Goal: Task Accomplishment & Management: Use online tool/utility

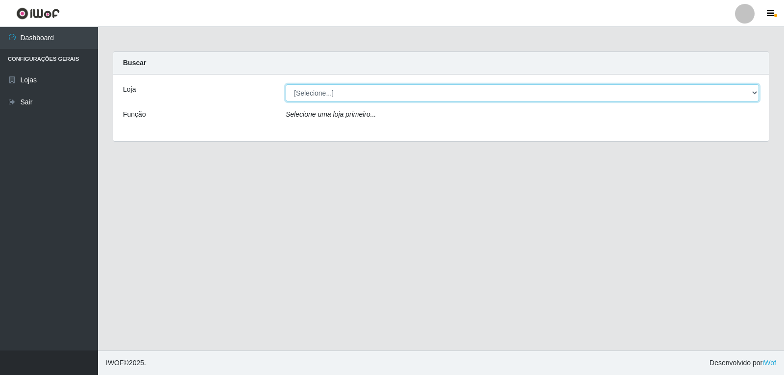
drag, startPoint x: 753, startPoint y: 94, endPoint x: 735, endPoint y: 100, distance: 19.7
click at [753, 95] on select "[Selecione...] [PERSON_NAME]" at bounding box center [522, 92] width 473 height 17
select select "523"
click at [286, 84] on select "[Selecione...] [PERSON_NAME]" at bounding box center [522, 92] width 473 height 17
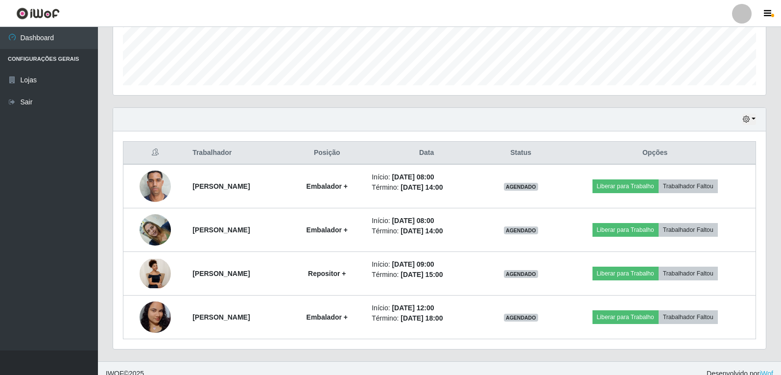
scroll to position [276, 0]
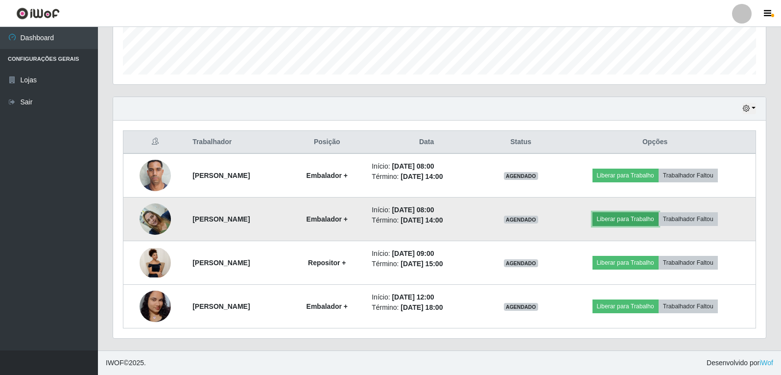
click at [630, 220] on button "Liberar para Trabalho" at bounding box center [626, 219] width 66 height 14
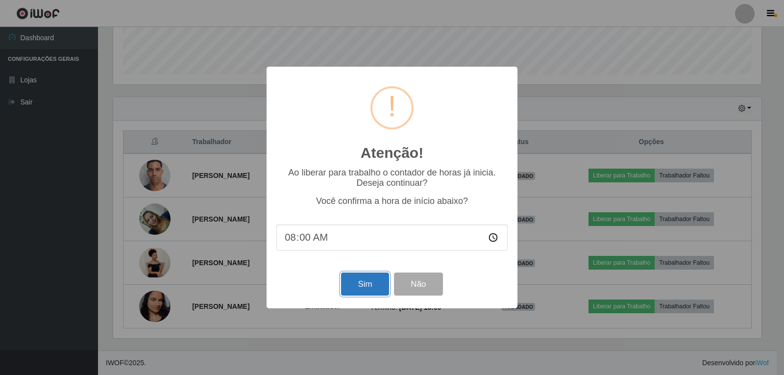
click at [361, 285] on button "Sim" at bounding box center [365, 283] width 48 height 23
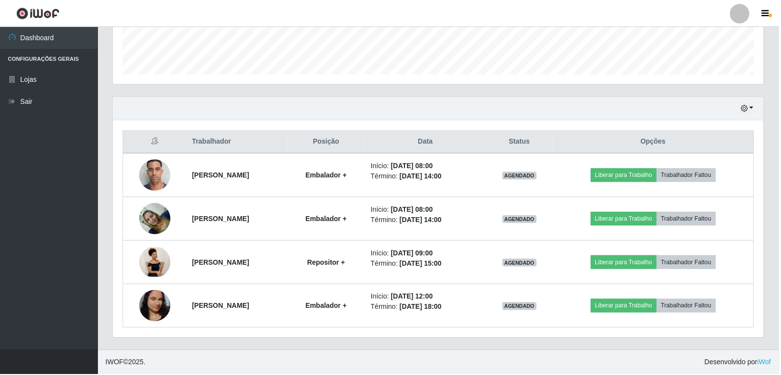
scroll to position [101, 0]
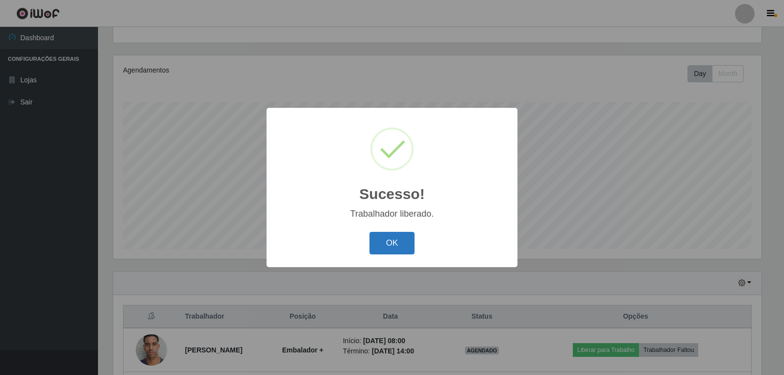
click at [393, 251] on button "OK" at bounding box center [392, 243] width 46 height 23
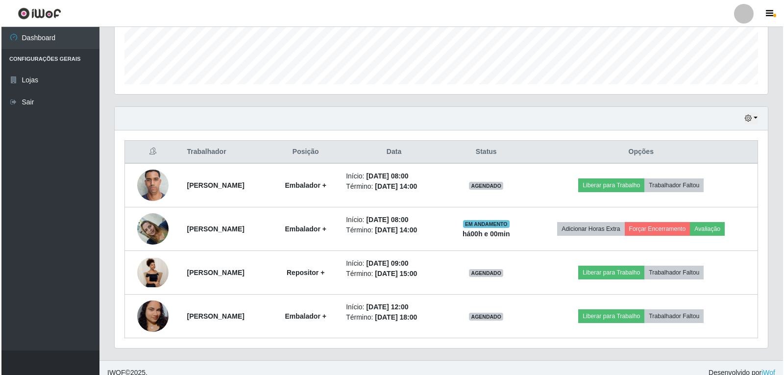
scroll to position [276, 0]
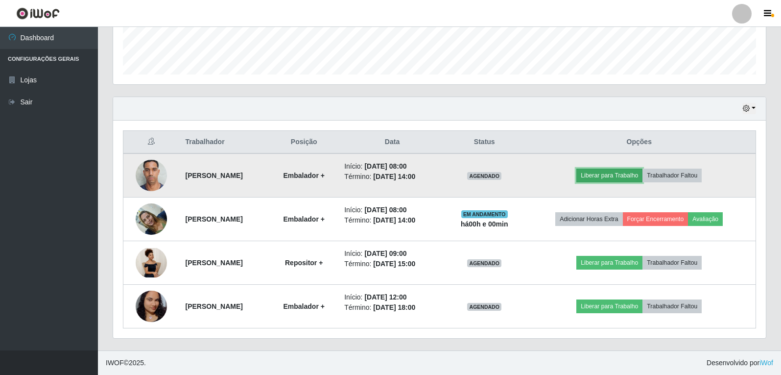
click at [618, 174] on button "Liberar para Trabalho" at bounding box center [609, 175] width 66 height 14
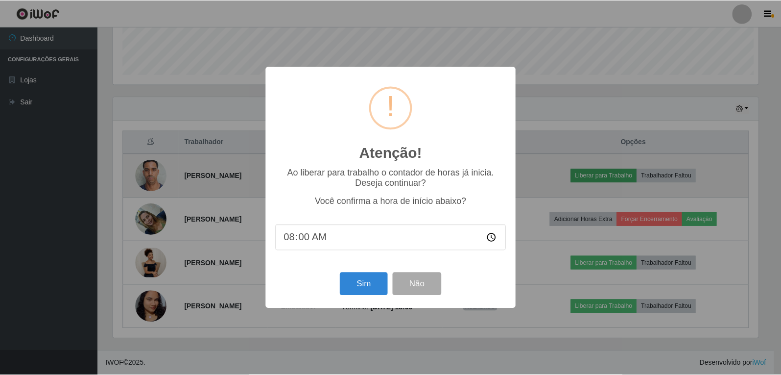
scroll to position [203, 648]
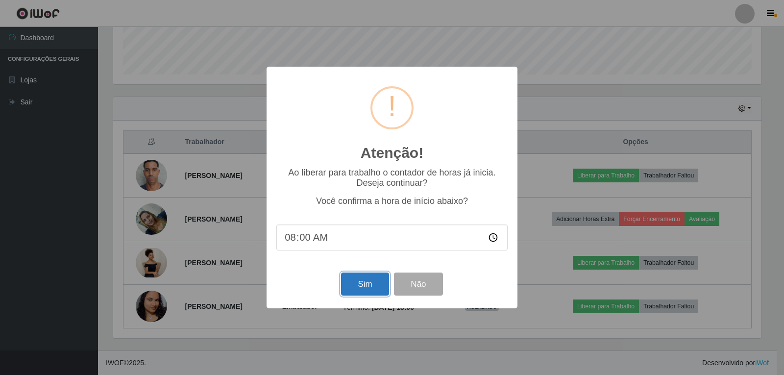
click at [350, 287] on button "Sim" at bounding box center [365, 283] width 48 height 23
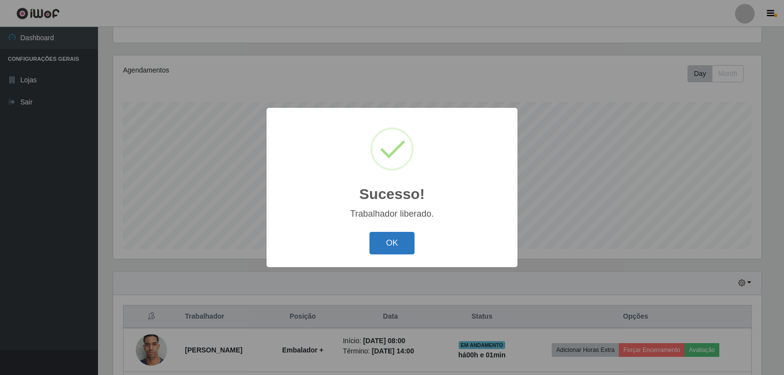
click at [396, 245] on button "OK" at bounding box center [392, 243] width 46 height 23
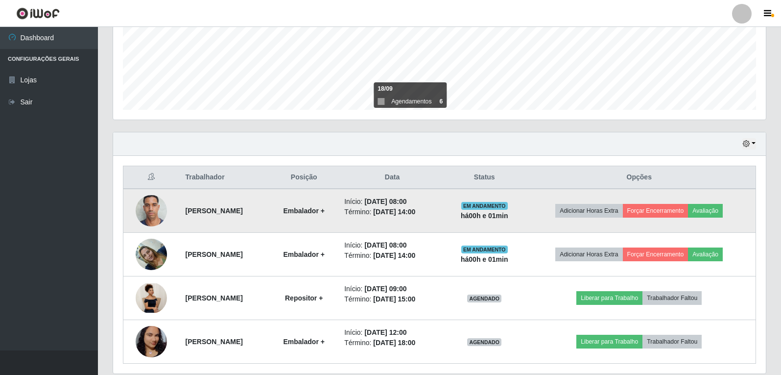
scroll to position [248, 0]
